Goal: Find specific page/section: Find specific page/section

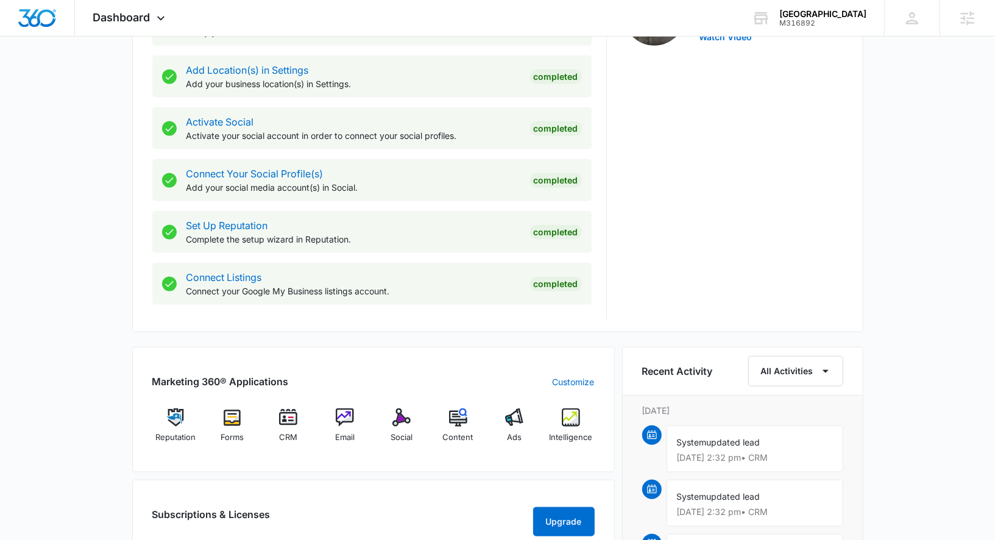
scroll to position [450, 0]
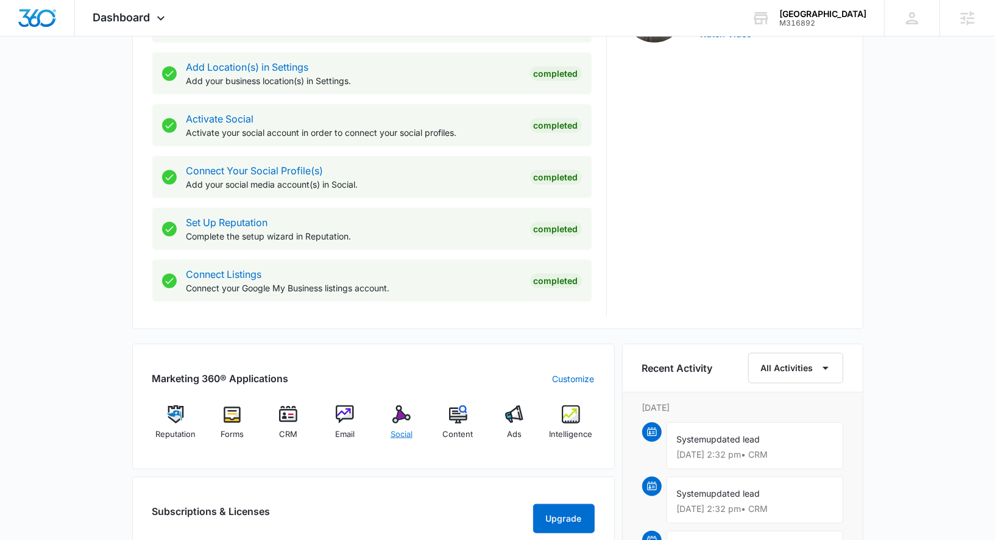
click at [420, 425] on div "Social" at bounding box center [401, 427] width 47 height 44
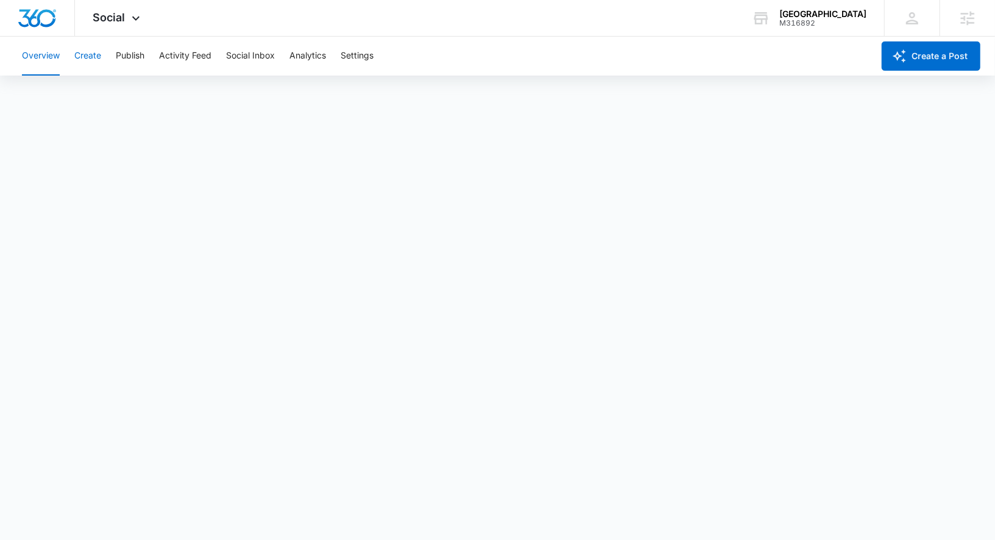
click at [85, 52] on button "Create" at bounding box center [87, 56] width 27 height 39
click at [135, 57] on button "Publish" at bounding box center [130, 56] width 29 height 39
click at [94, 56] on button "Create" at bounding box center [87, 56] width 27 height 39
click at [126, 95] on button "Approvals" at bounding box center [119, 93] width 41 height 34
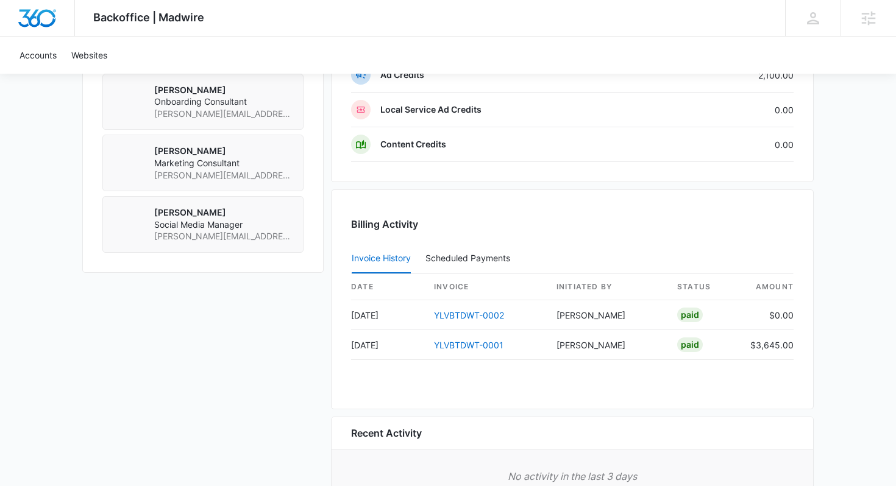
scroll to position [1041, 0]
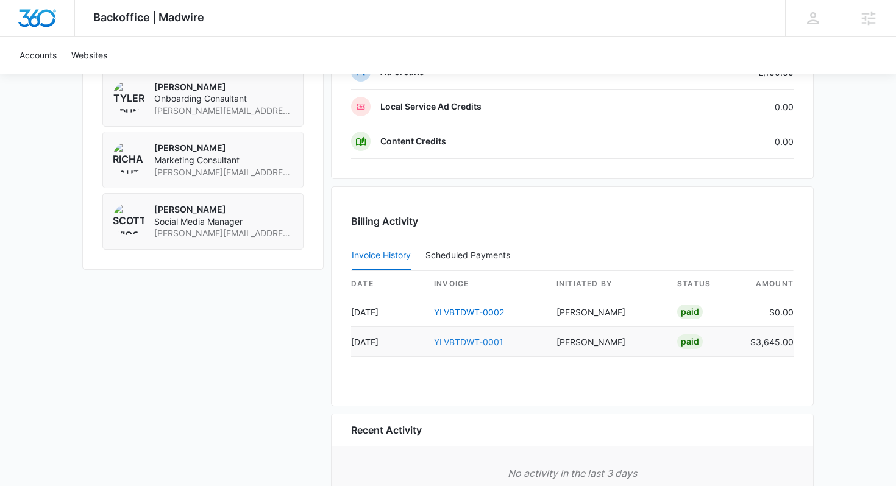
click at [492, 339] on link "YLVBTDWT-0001" at bounding box center [468, 342] width 69 height 10
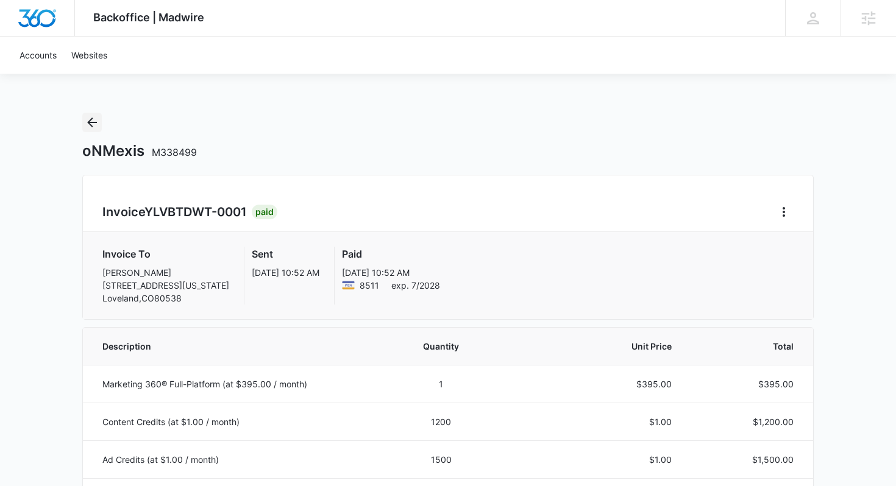
click at [93, 126] on icon "Back" at bounding box center [92, 122] width 15 height 15
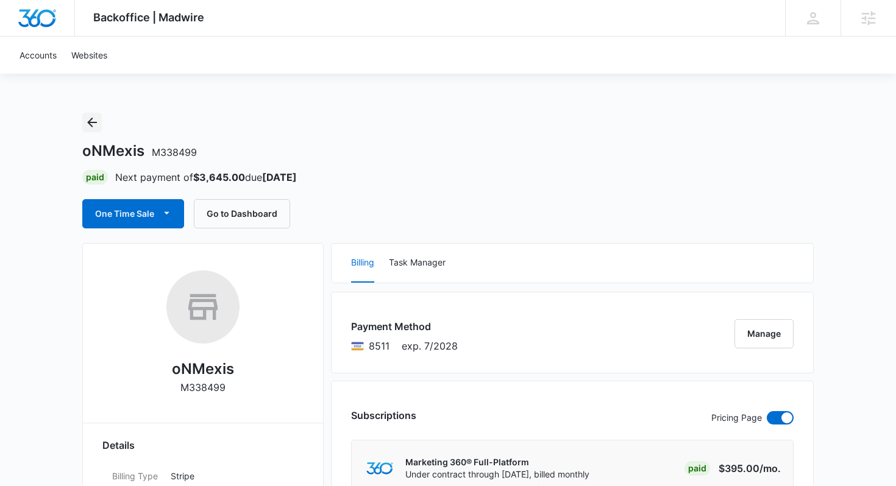
click at [96, 120] on icon "Back" at bounding box center [92, 122] width 15 height 15
